Goal: Transaction & Acquisition: Purchase product/service

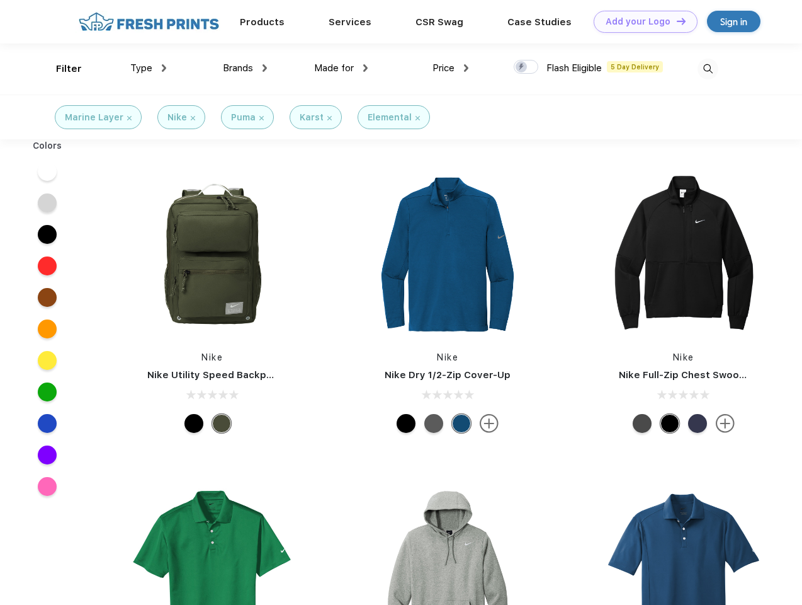
click at [641, 21] on link "Add your Logo Design Tool" at bounding box center [646, 22] width 104 height 22
click at [0, 0] on div "Design Tool" at bounding box center [0, 0] width 0 height 0
click at [676, 21] on link "Add your Logo Design Tool" at bounding box center [646, 22] width 104 height 22
click at [60, 69] on div "Filter" at bounding box center [69, 69] width 26 height 14
click at [149, 68] on span "Type" at bounding box center [141, 67] width 22 height 11
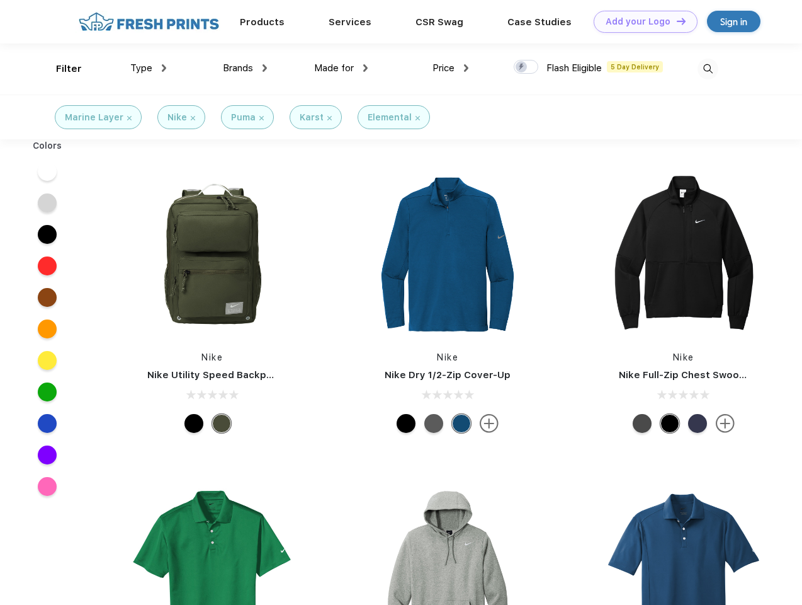
click at [245, 68] on span "Brands" at bounding box center [238, 67] width 30 height 11
click at [341, 68] on span "Made for" at bounding box center [334, 67] width 40 height 11
click at [451, 68] on span "Price" at bounding box center [444, 67] width 22 height 11
click at [527, 67] on div at bounding box center [526, 67] width 25 height 14
click at [522, 67] on input "checkbox" at bounding box center [518, 63] width 8 height 8
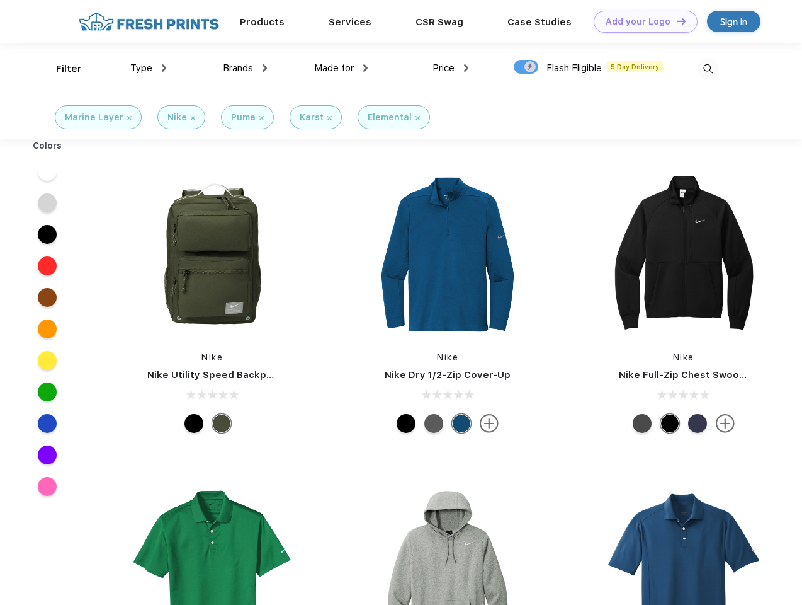
click at [708, 69] on img at bounding box center [708, 69] width 21 height 21
